Goal: Task Accomplishment & Management: Manage account settings

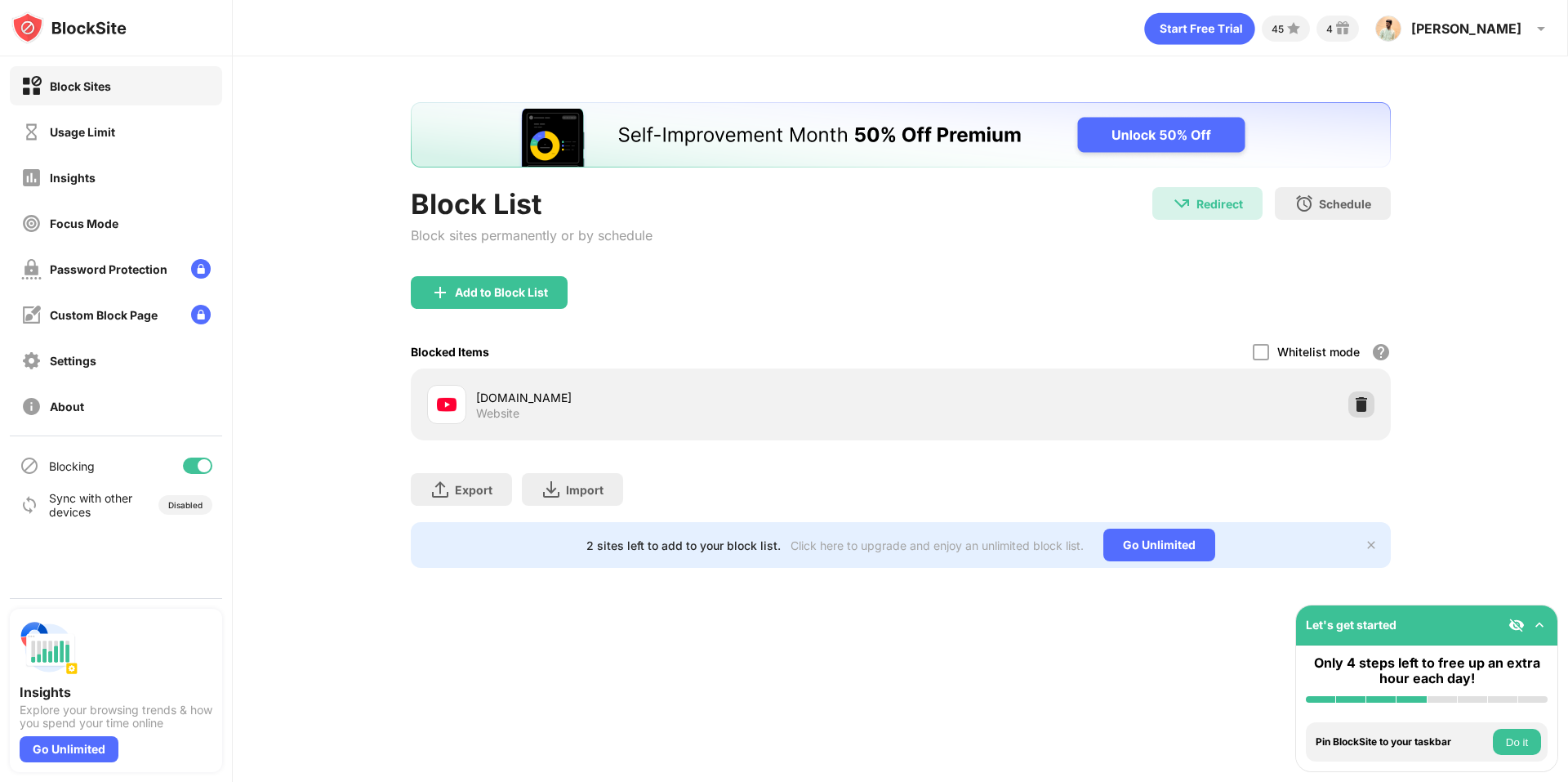
click at [1369, 413] on div at bounding box center [1361, 405] width 26 height 26
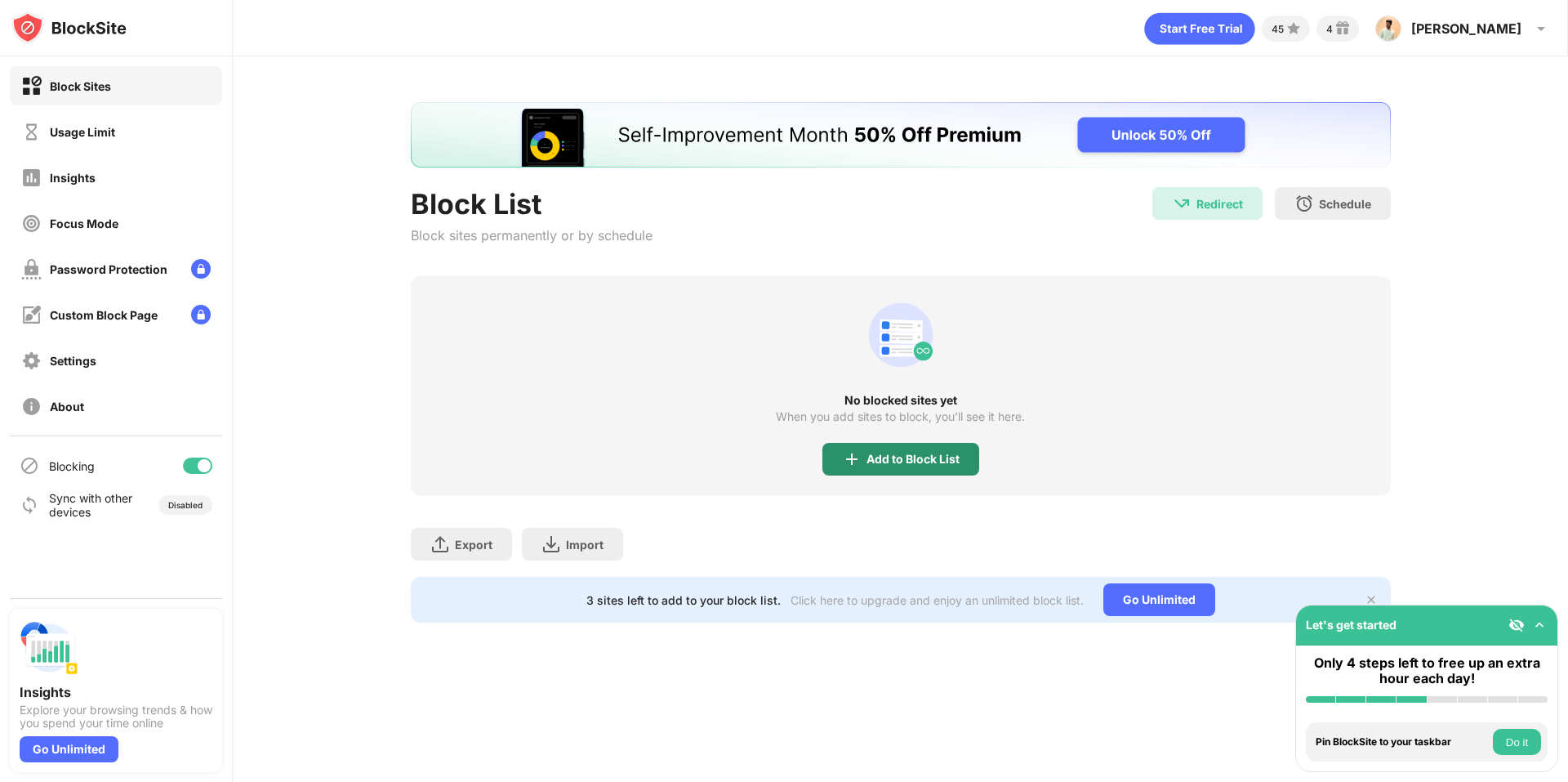
click at [894, 451] on div "Add to Block List" at bounding box center [900, 459] width 156 height 33
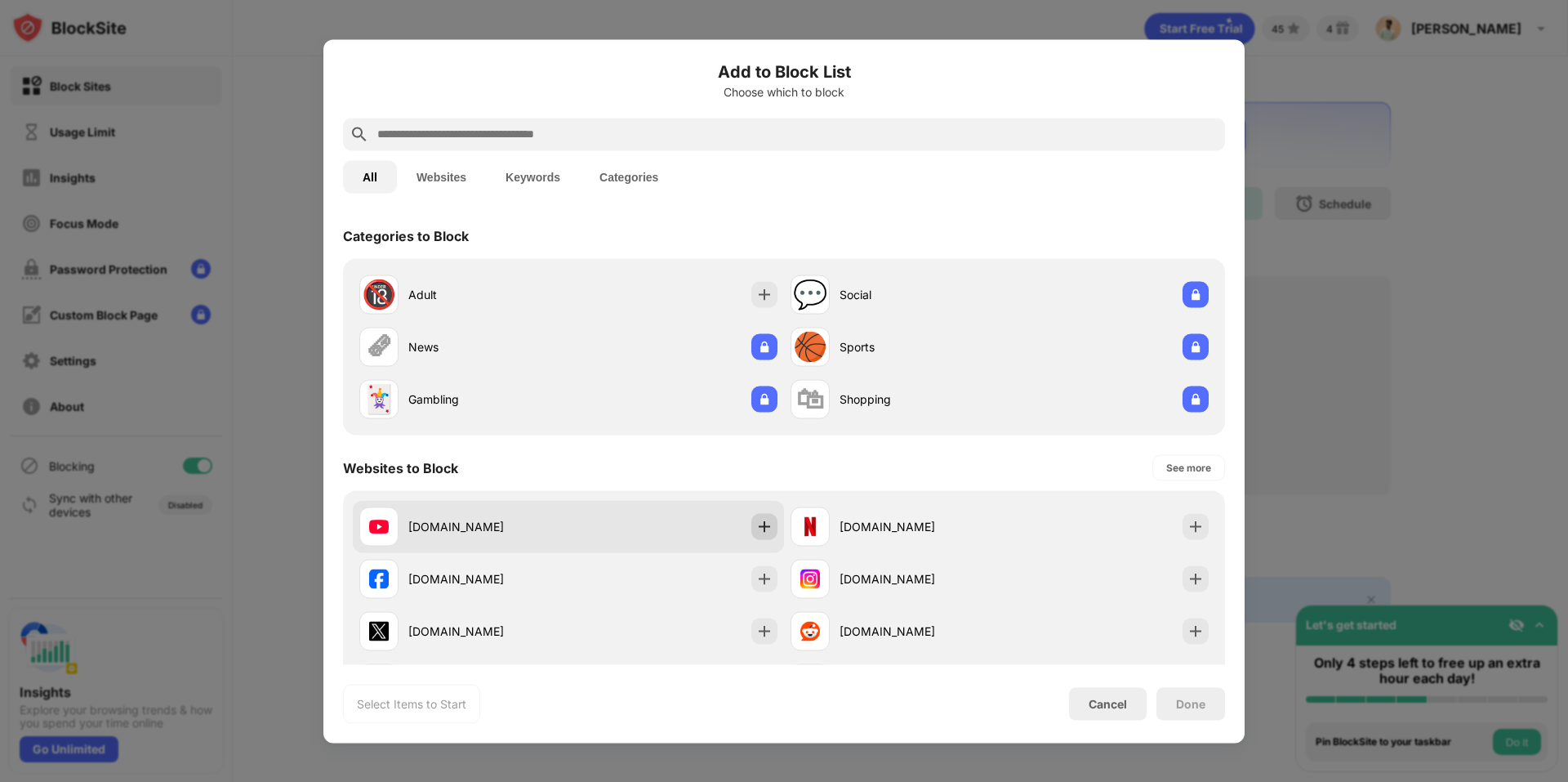
click at [756, 530] on img at bounding box center [764, 525] width 16 height 16
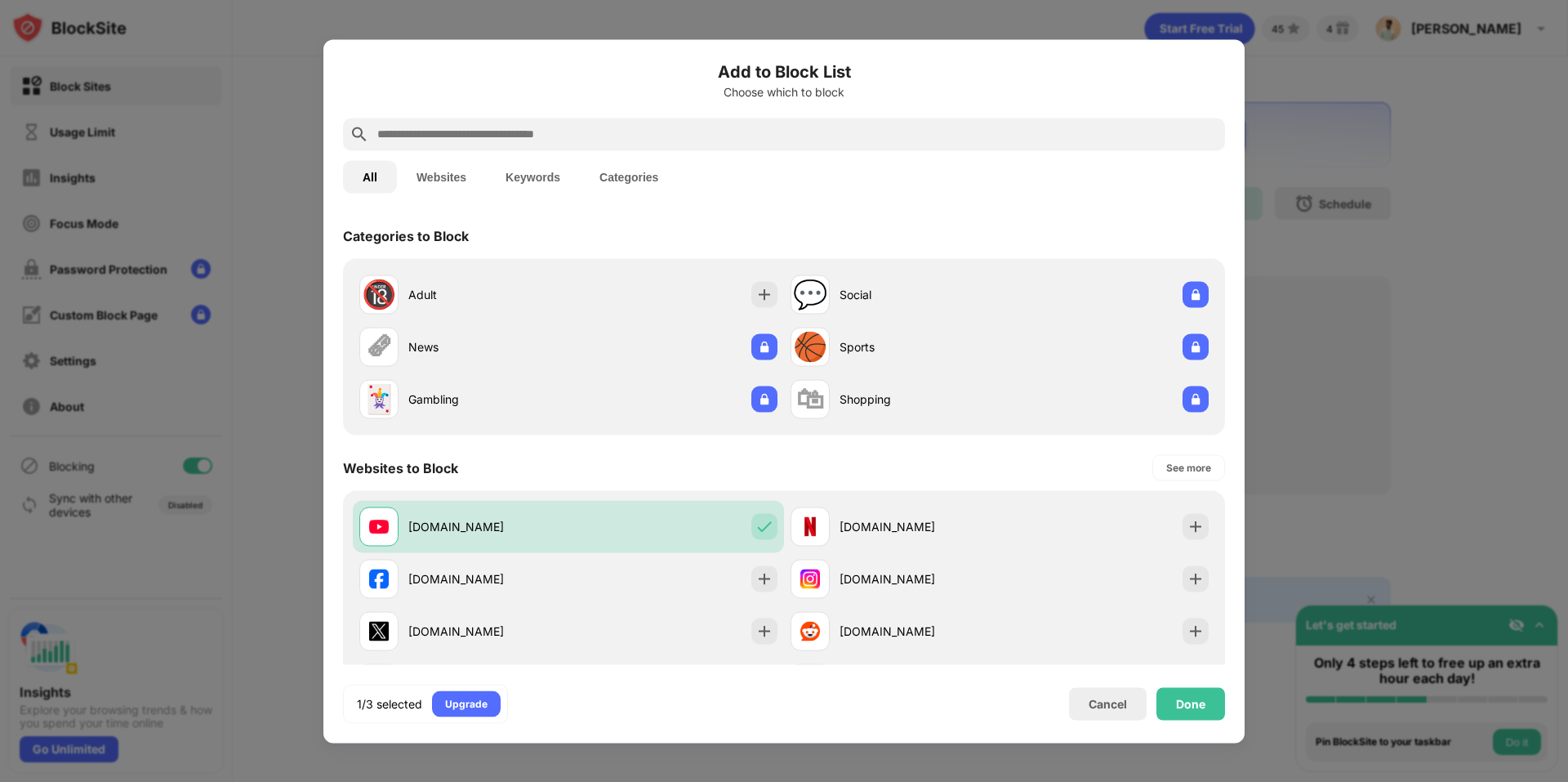
click at [1227, 713] on div "Add to Block List Choose which to block All Websites Keywords Categories Catego…" at bounding box center [784, 391] width 921 height 703
click at [1185, 703] on div "Done" at bounding box center [1190, 703] width 29 height 13
